Goal: Task Accomplishment & Management: Complete application form

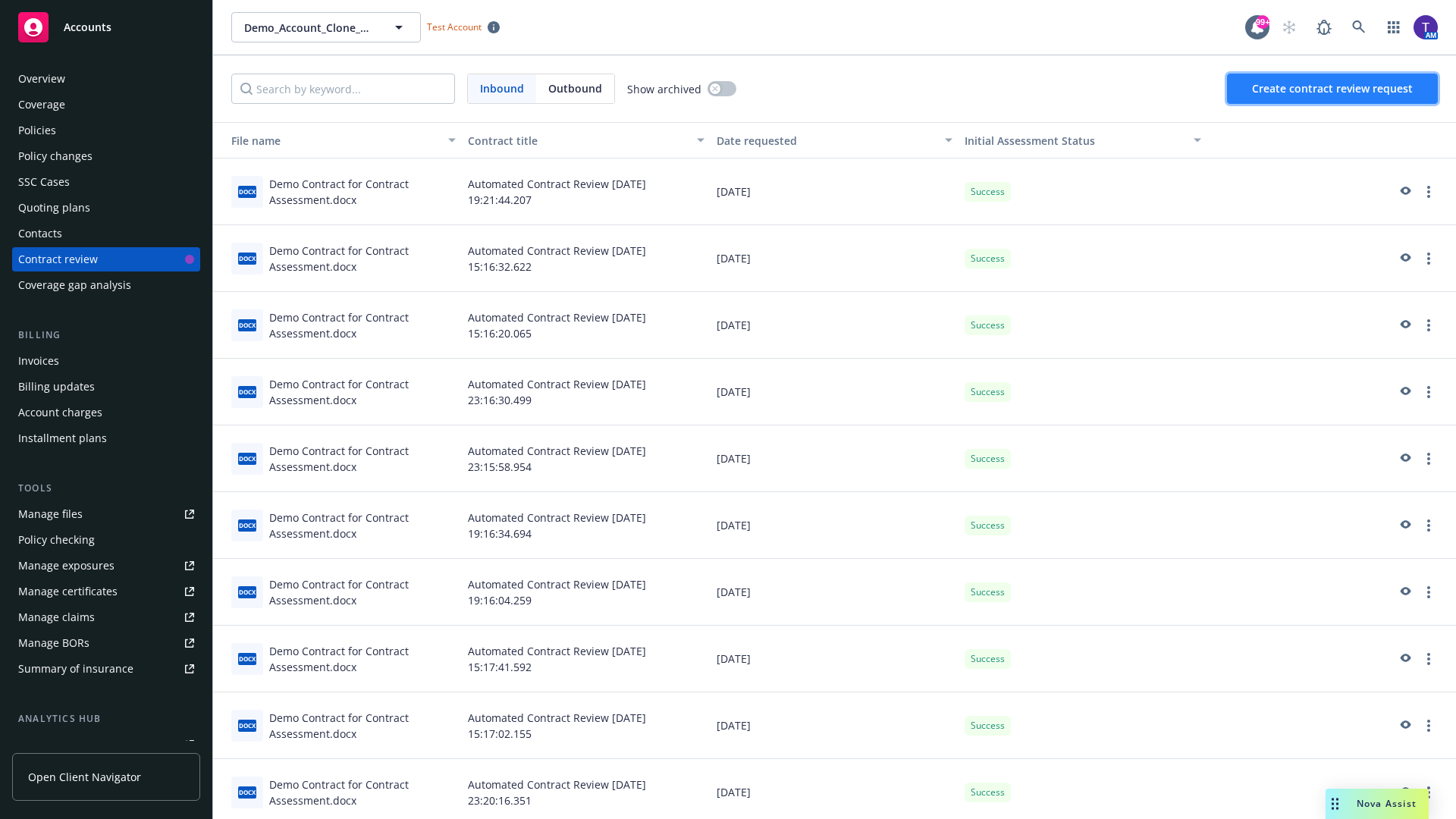
click at [1333, 89] on span "Create contract review request" at bounding box center [1332, 88] width 161 height 14
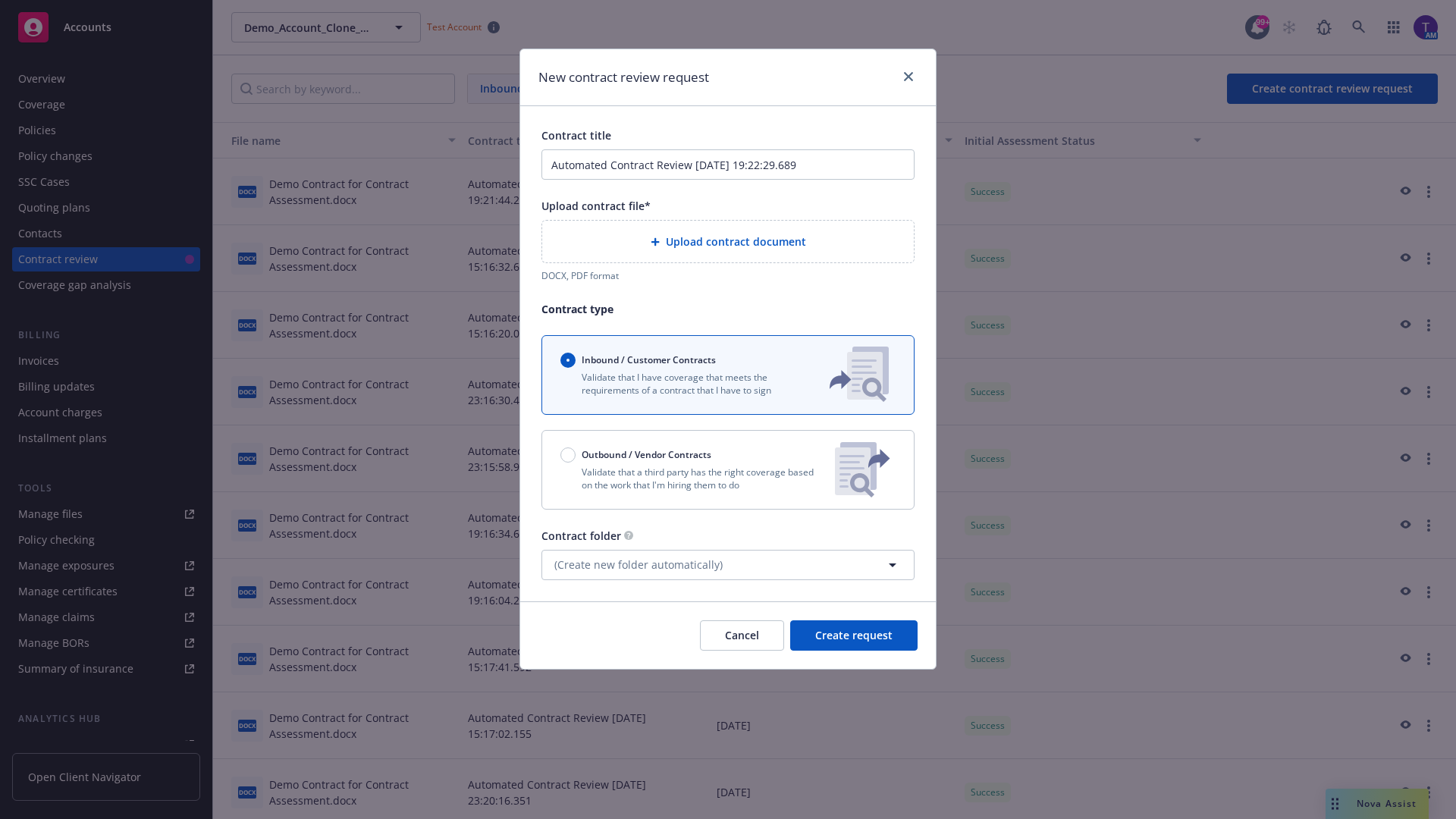
type input "Automated Contract Review 09-15-2025 19:22:29.689"
click at [728, 469] on p "Validate that a third party has the right coverage based on the work that I'm h…" at bounding box center [691, 478] width 263 height 26
radio input "false"
radio input "true"
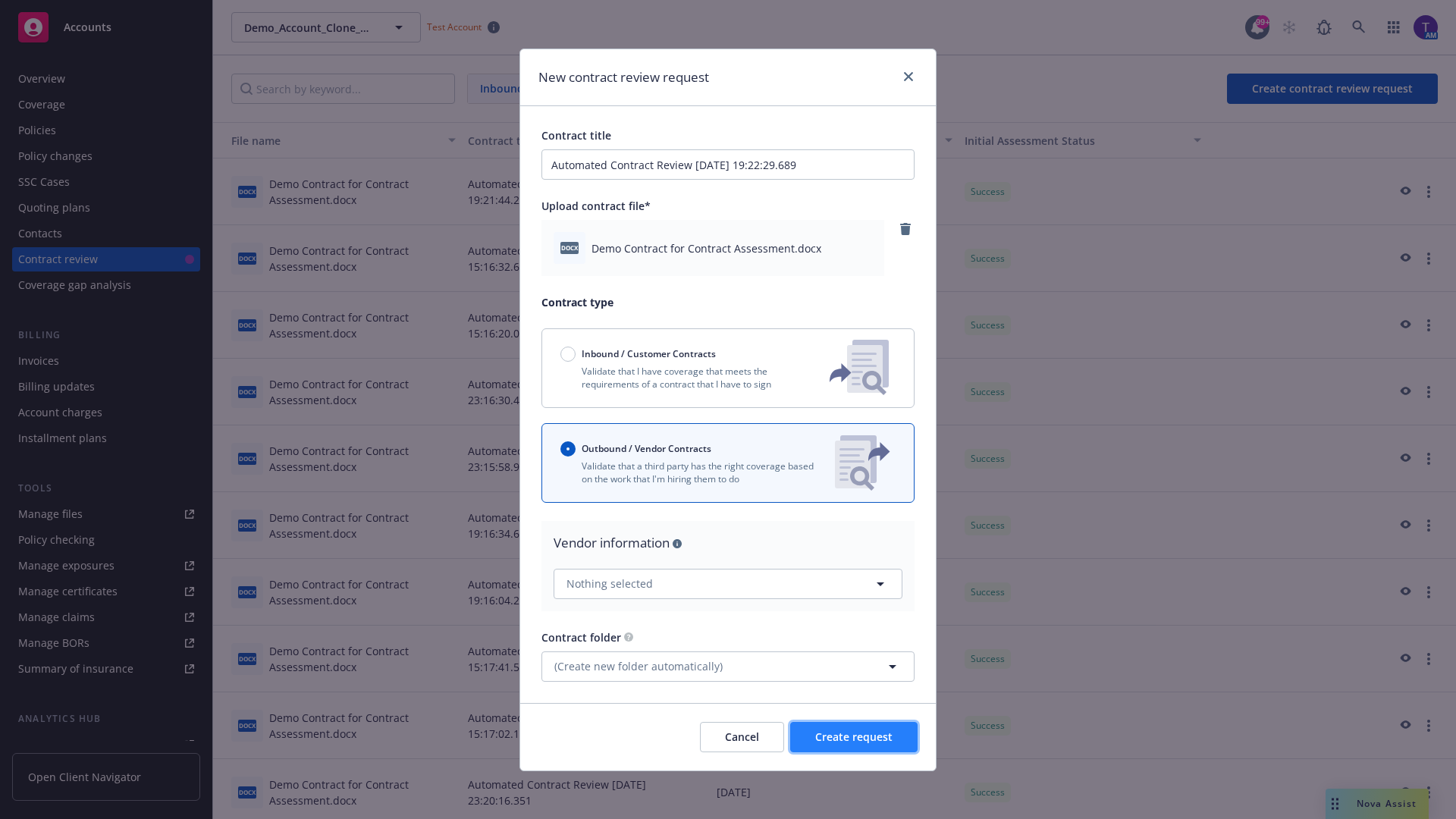
click at [854, 736] on span "Create request" at bounding box center [854, 736] width 77 height 14
